Goal: Transaction & Acquisition: Purchase product/service

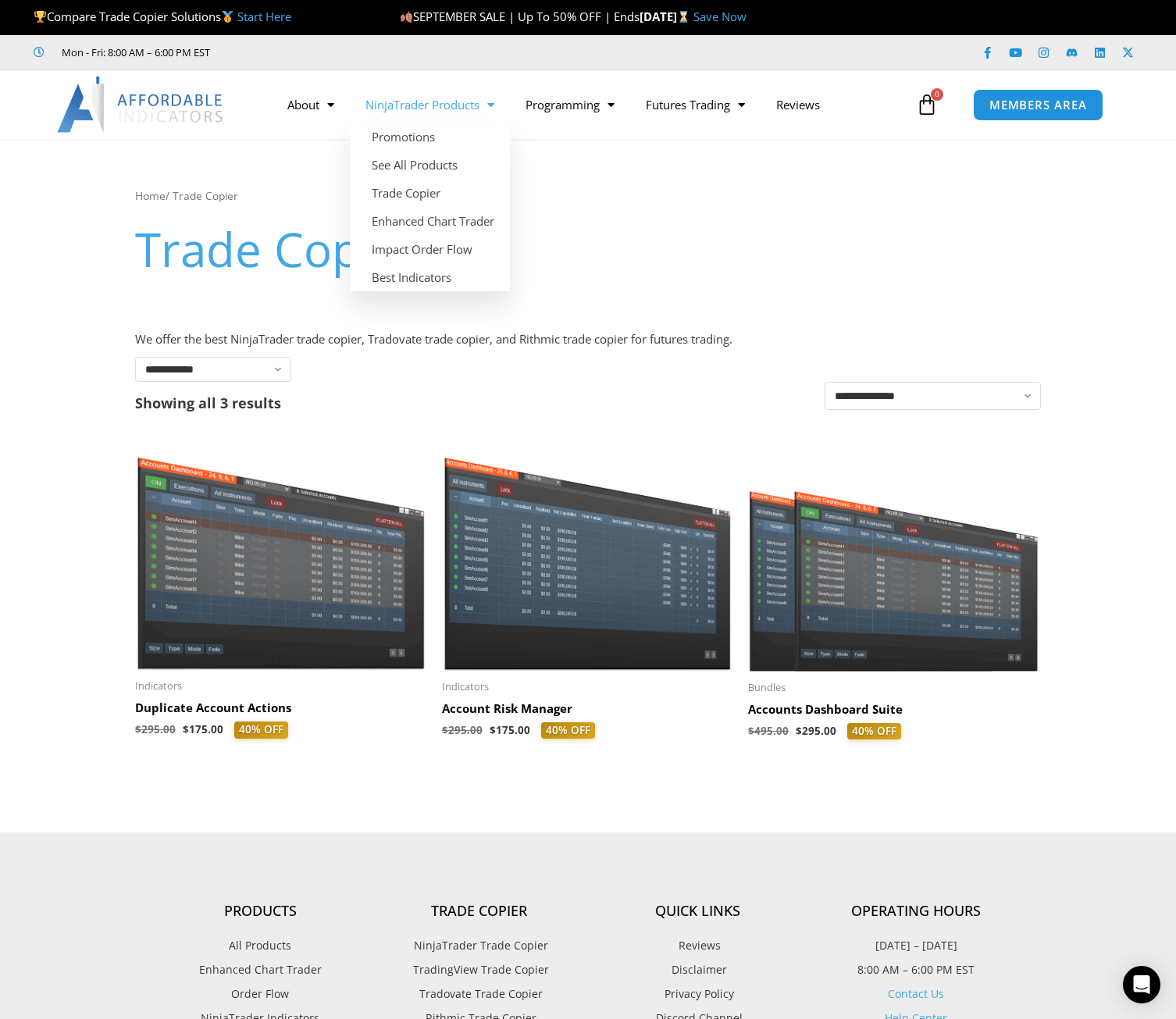
click at [463, 101] on link "NinjaTrader Products" at bounding box center [429, 105] width 160 height 36
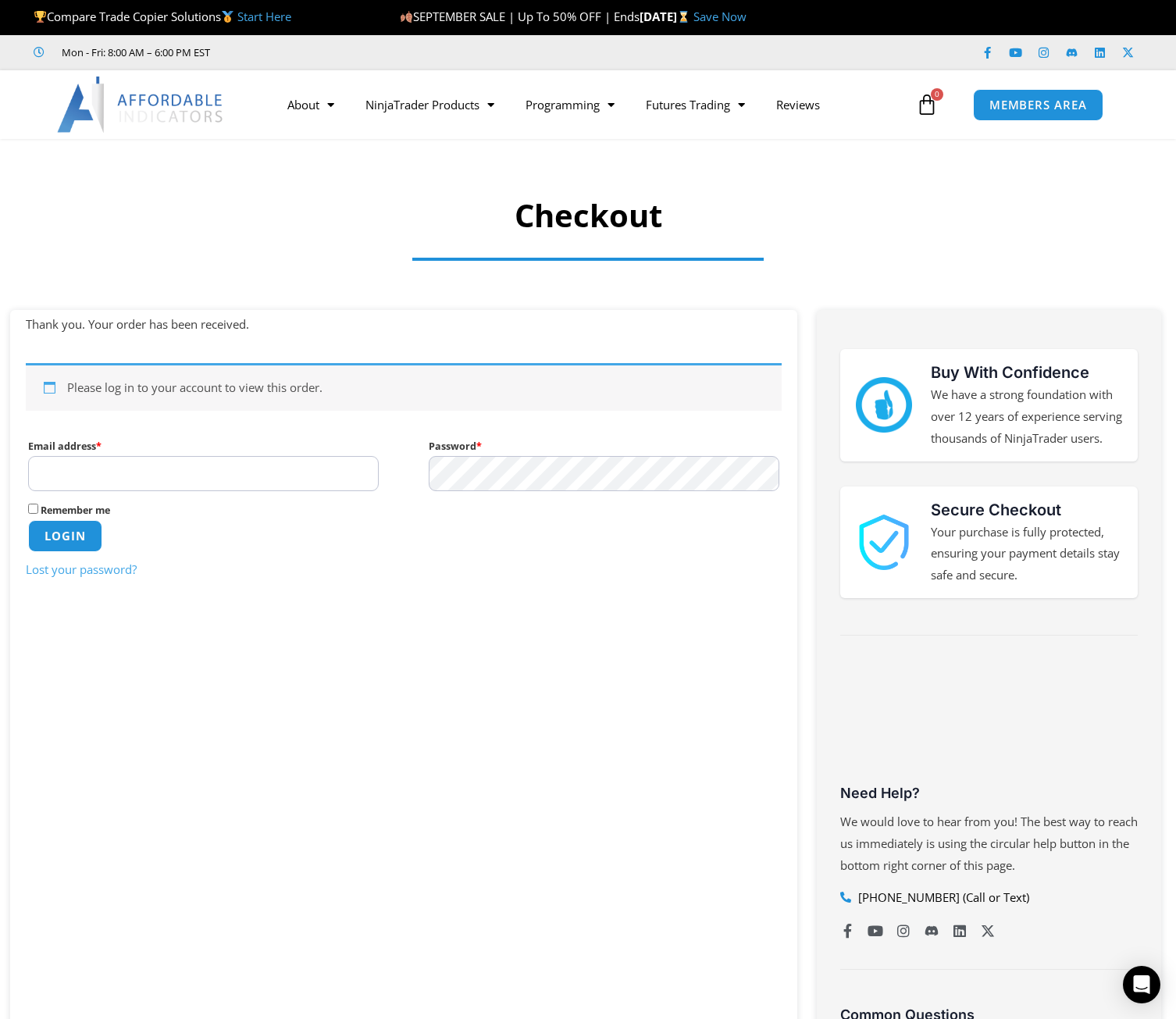
click at [149, 465] on input "Email address * Required" at bounding box center [203, 474] width 351 height 35
type input "**********"
click at [41, 540] on button "Login" at bounding box center [64, 537] width 77 height 34
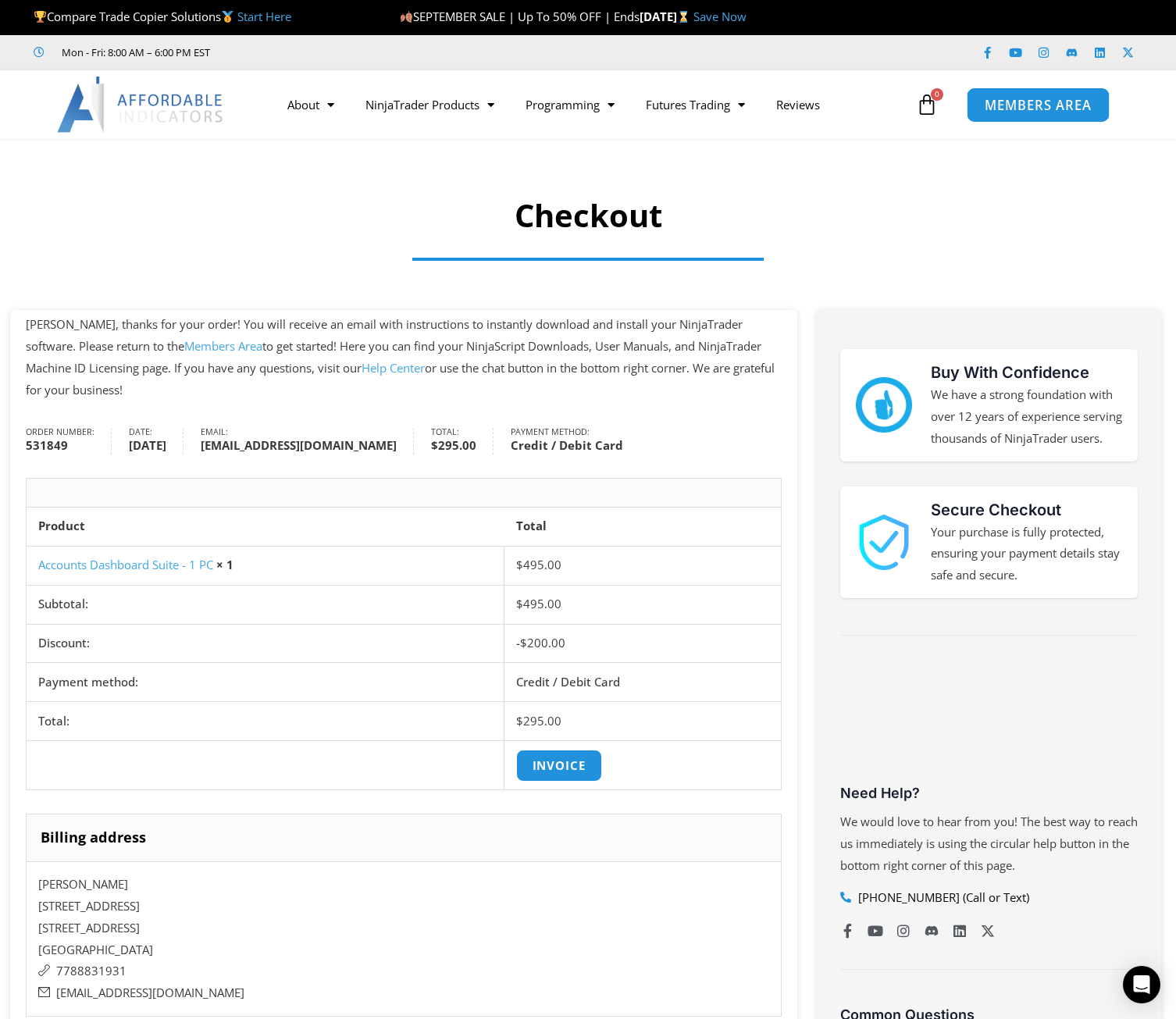
click at [1017, 101] on span "MEMBERS AREA" at bounding box center [1037, 105] width 107 height 14
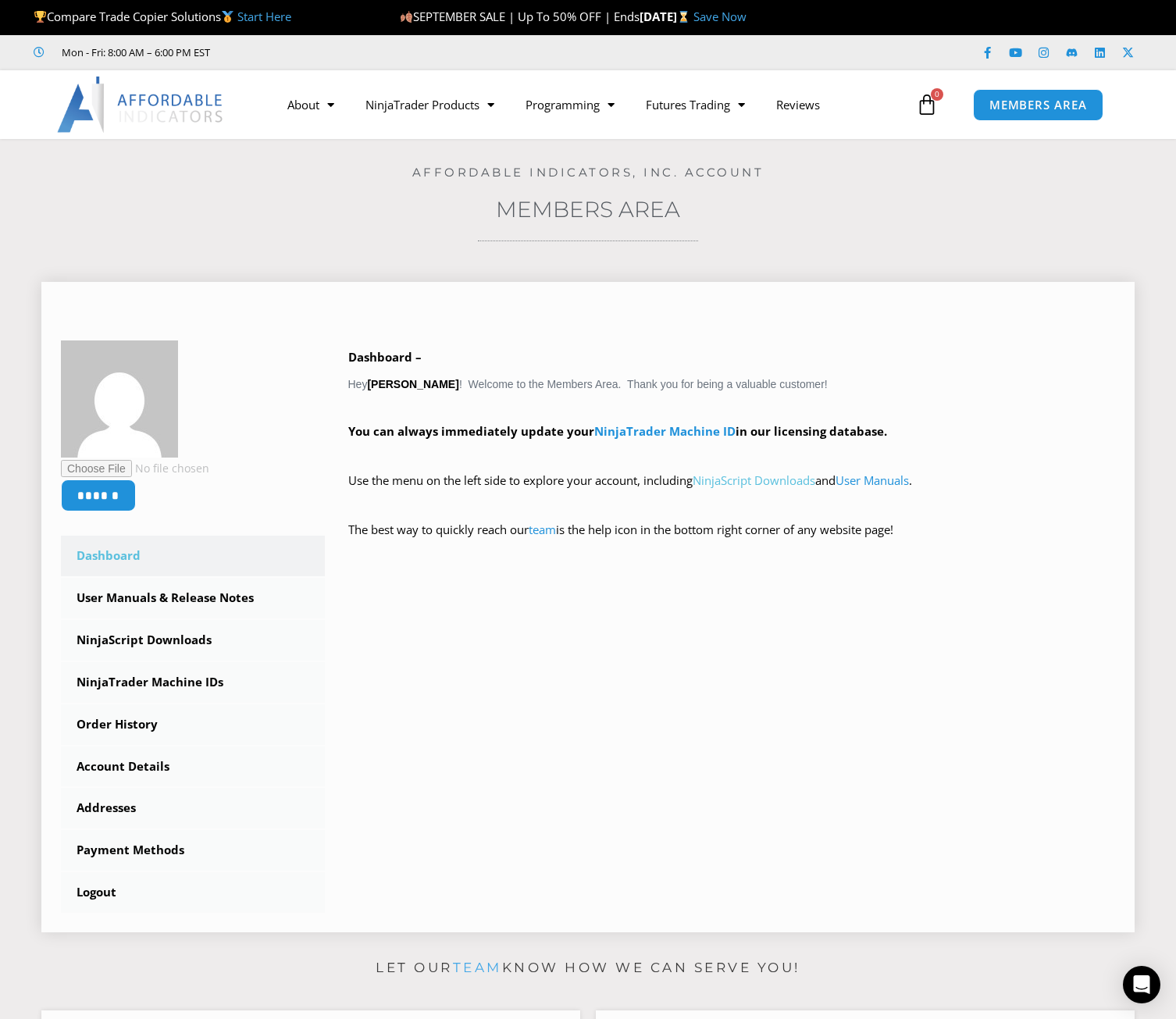
click at [749, 481] on link "NinjaScript Downloads" at bounding box center [754, 480] width 122 height 15
